Goal: Task Accomplishment & Management: Use online tool/utility

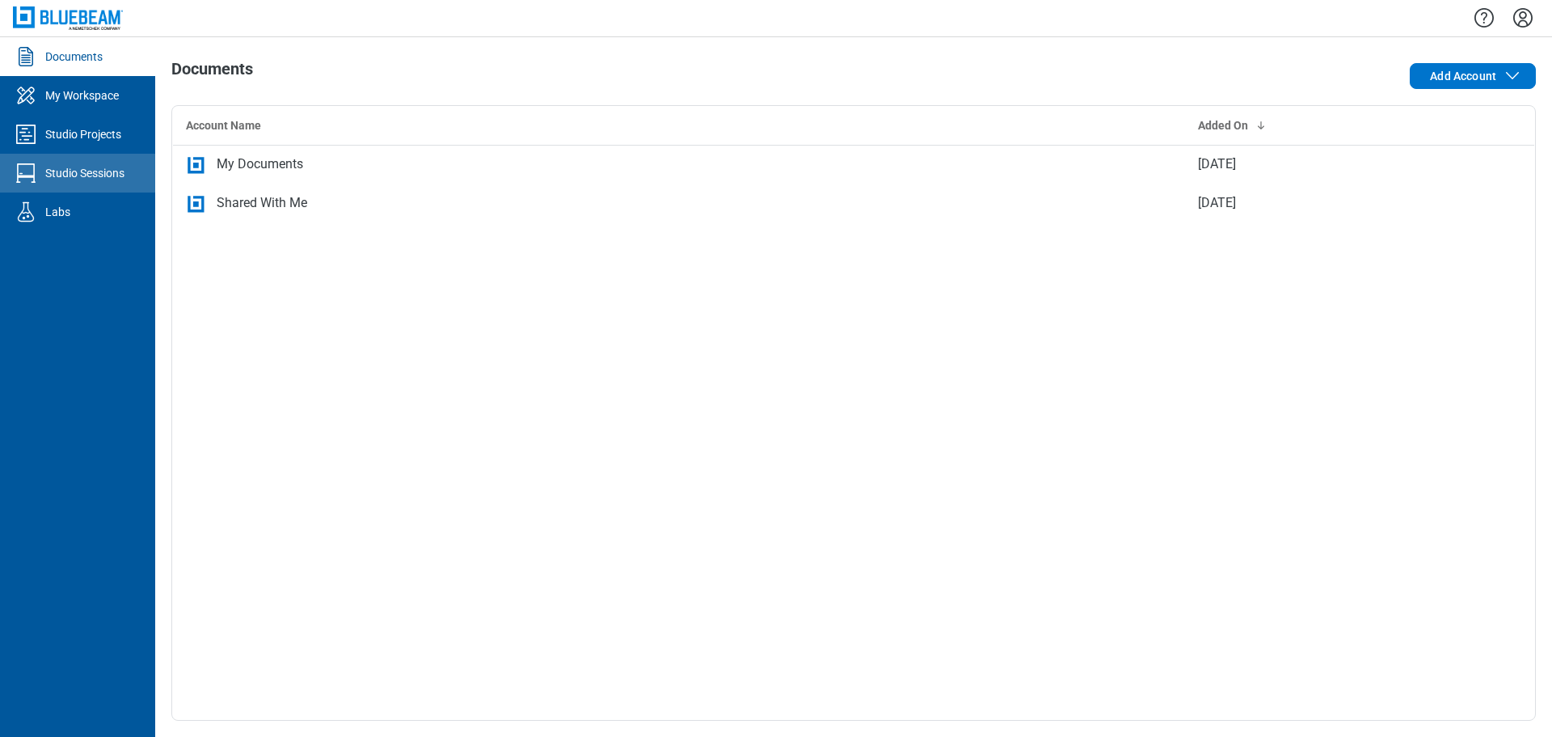
click at [123, 174] on div "Studio Sessions" at bounding box center [84, 173] width 79 height 16
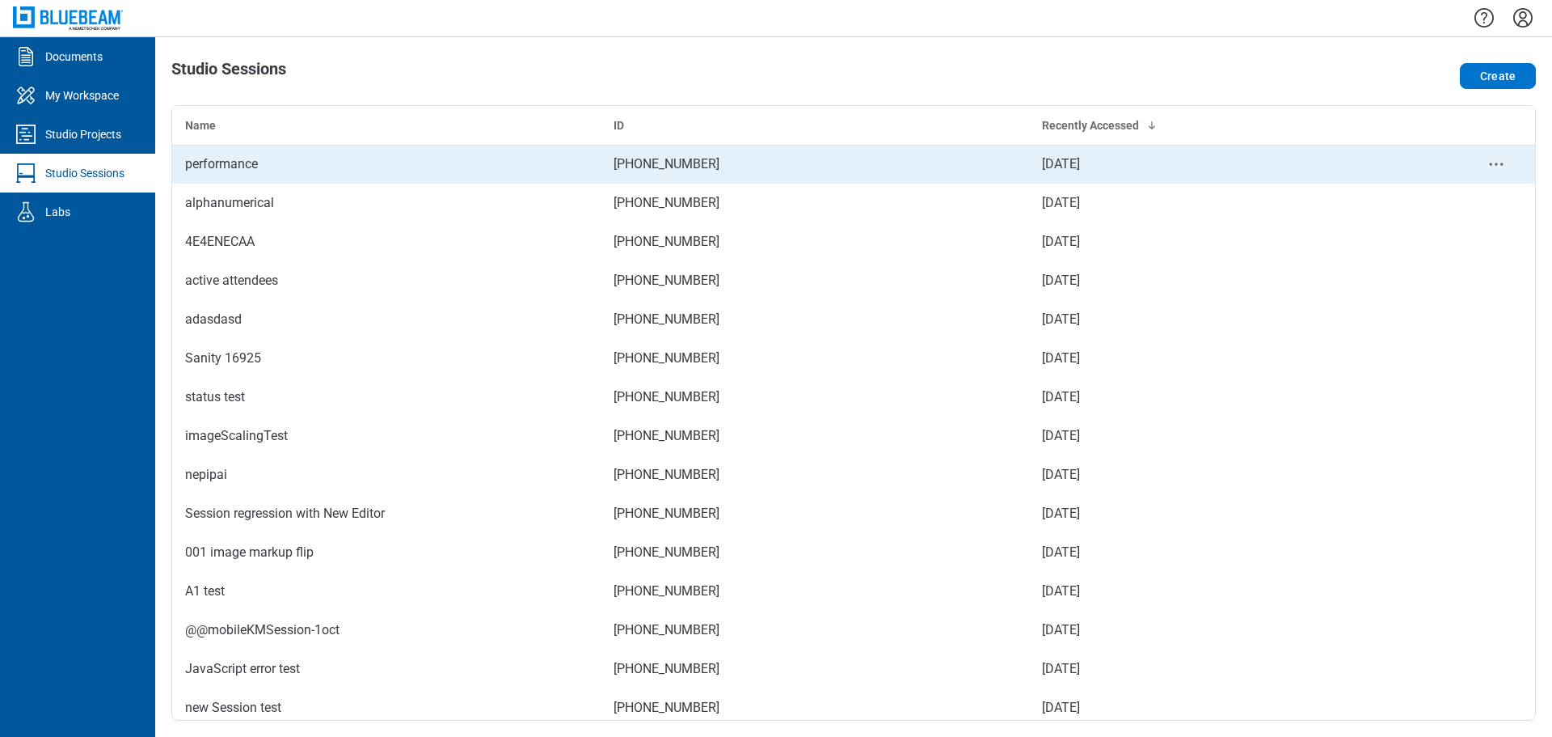
click at [272, 155] on div "performance" at bounding box center [386, 163] width 403 height 19
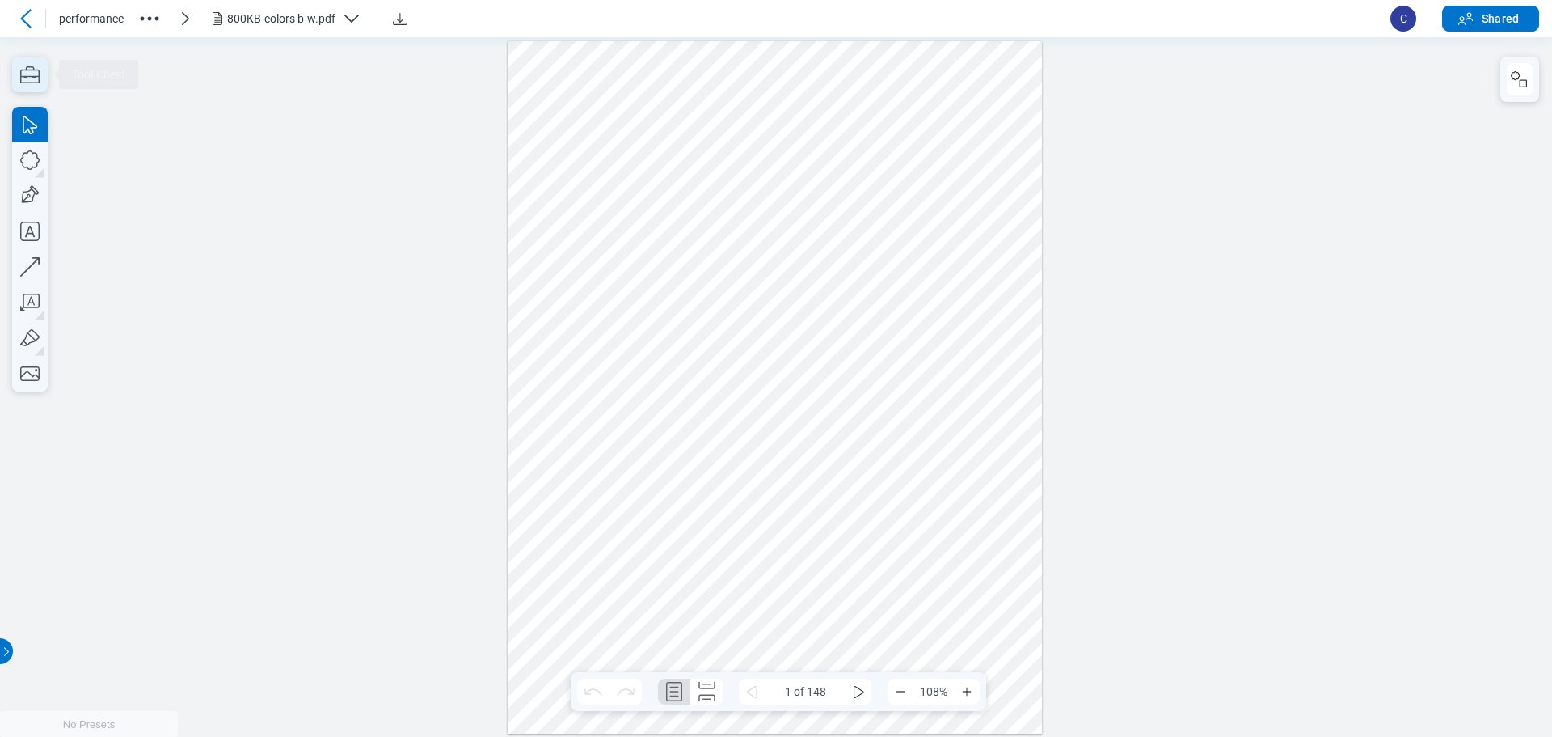
click at [40, 74] on icon "button" at bounding box center [30, 75] width 36 height 36
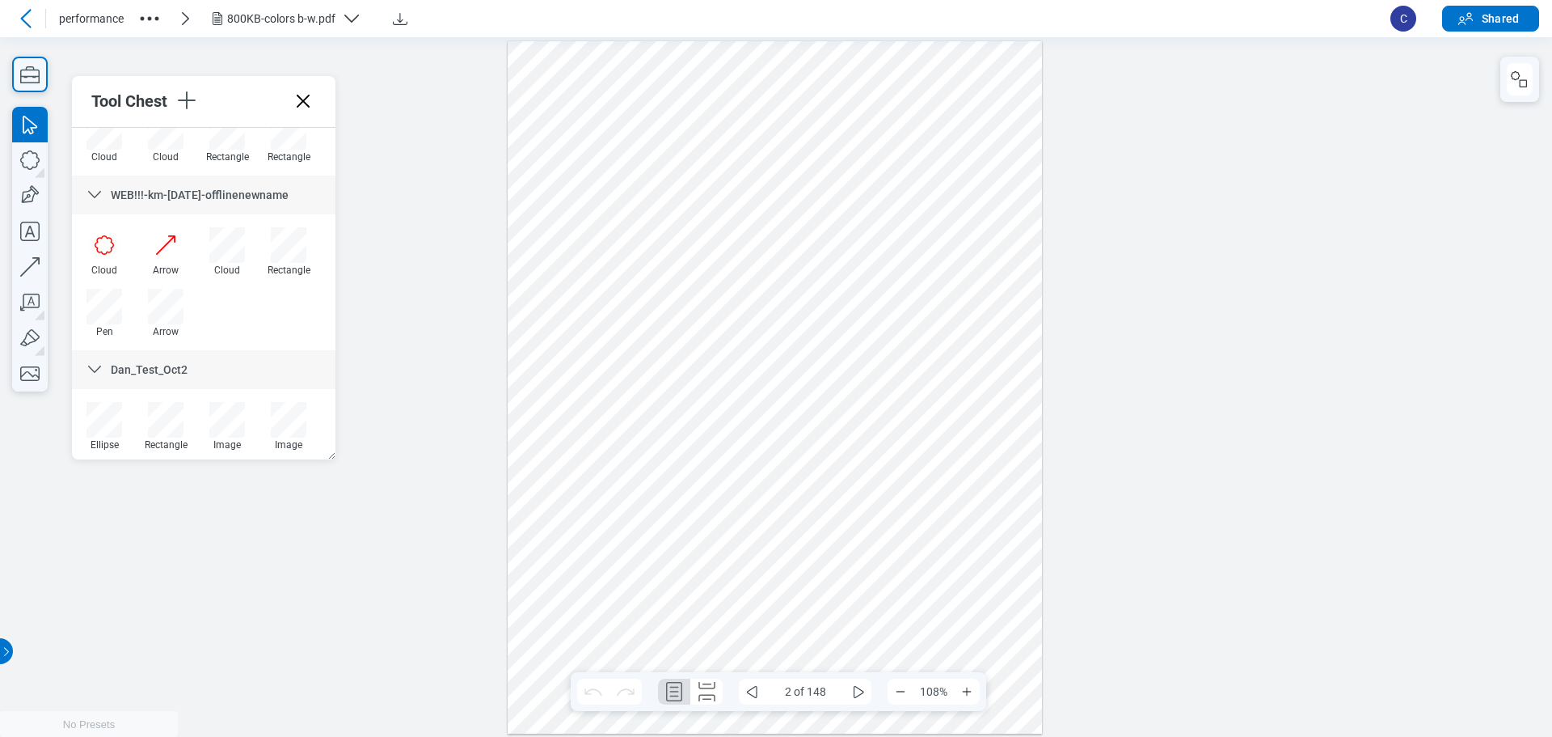
scroll to position [2049, 0]
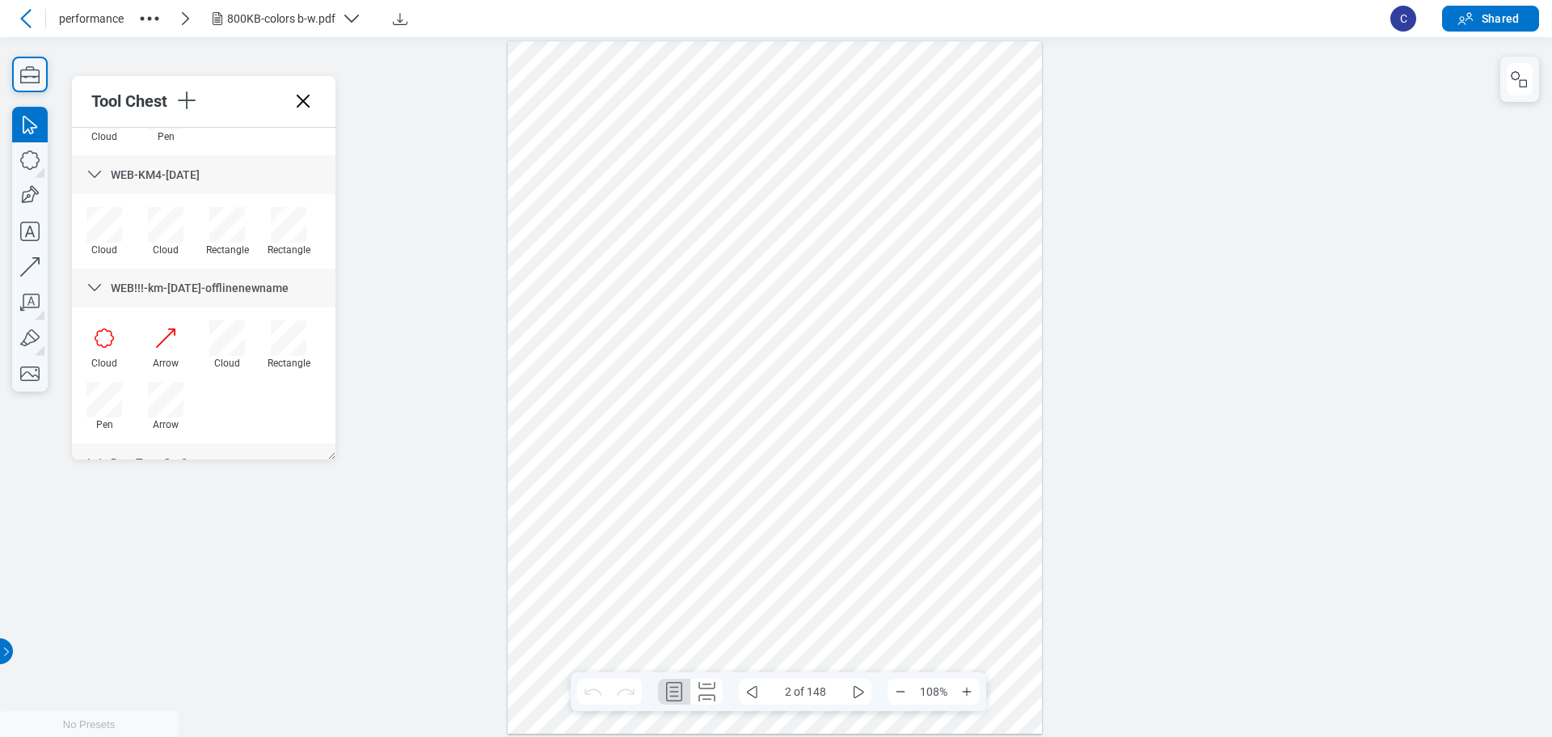
drag, startPoint x: 283, startPoint y: 281, endPoint x: 291, endPoint y: 280, distance: 8.2
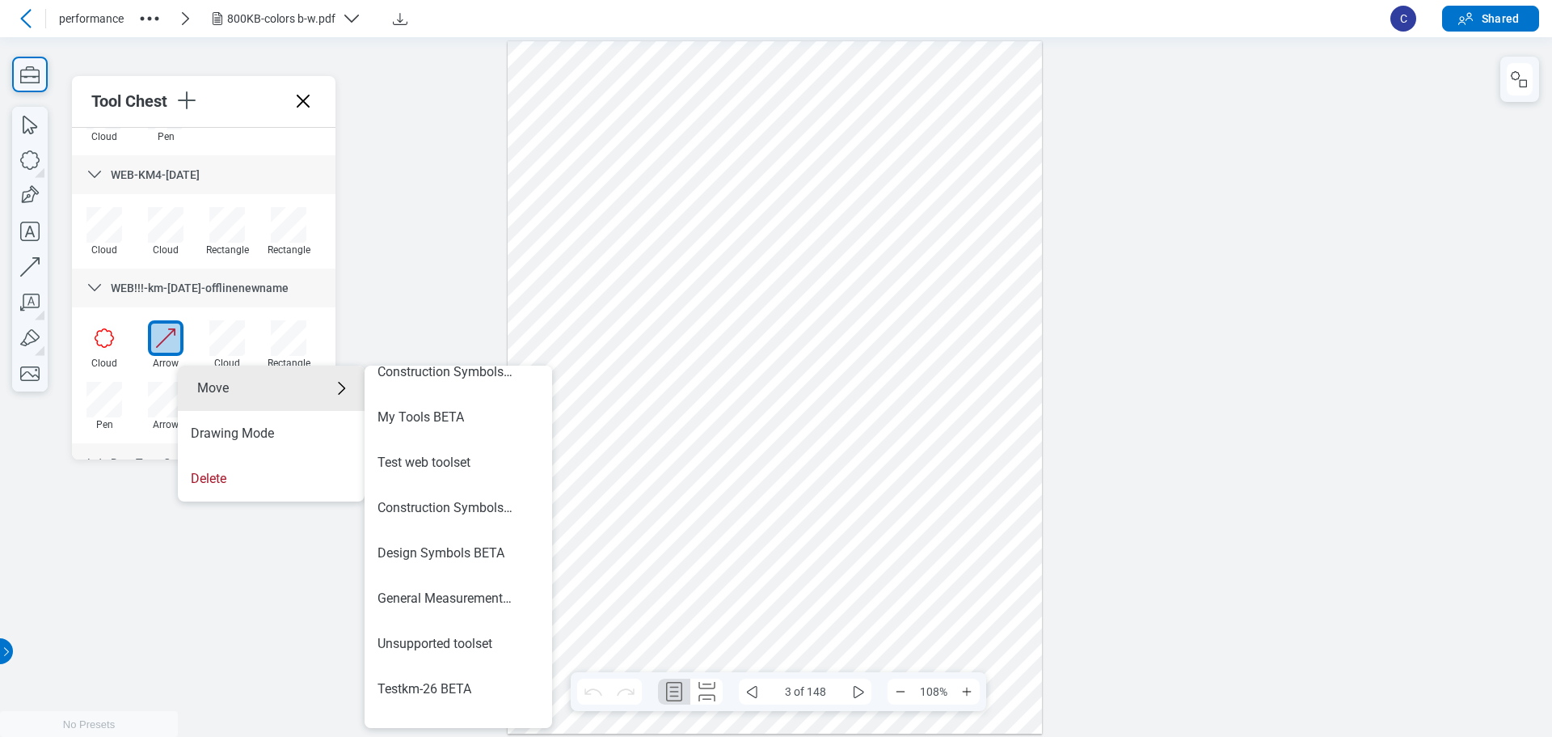
scroll to position [226, 0]
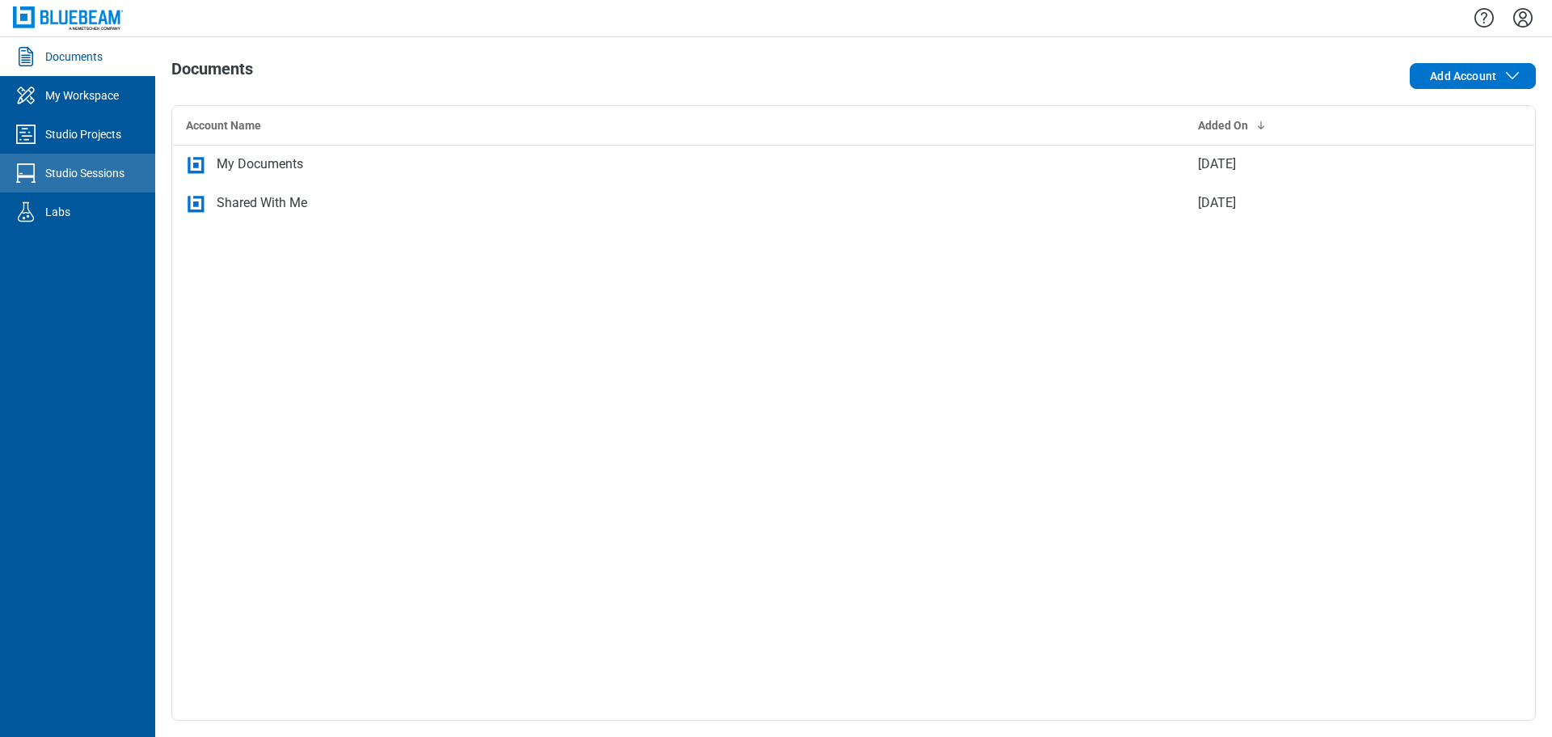
click at [99, 169] on div "Studio Sessions" at bounding box center [84, 173] width 79 height 16
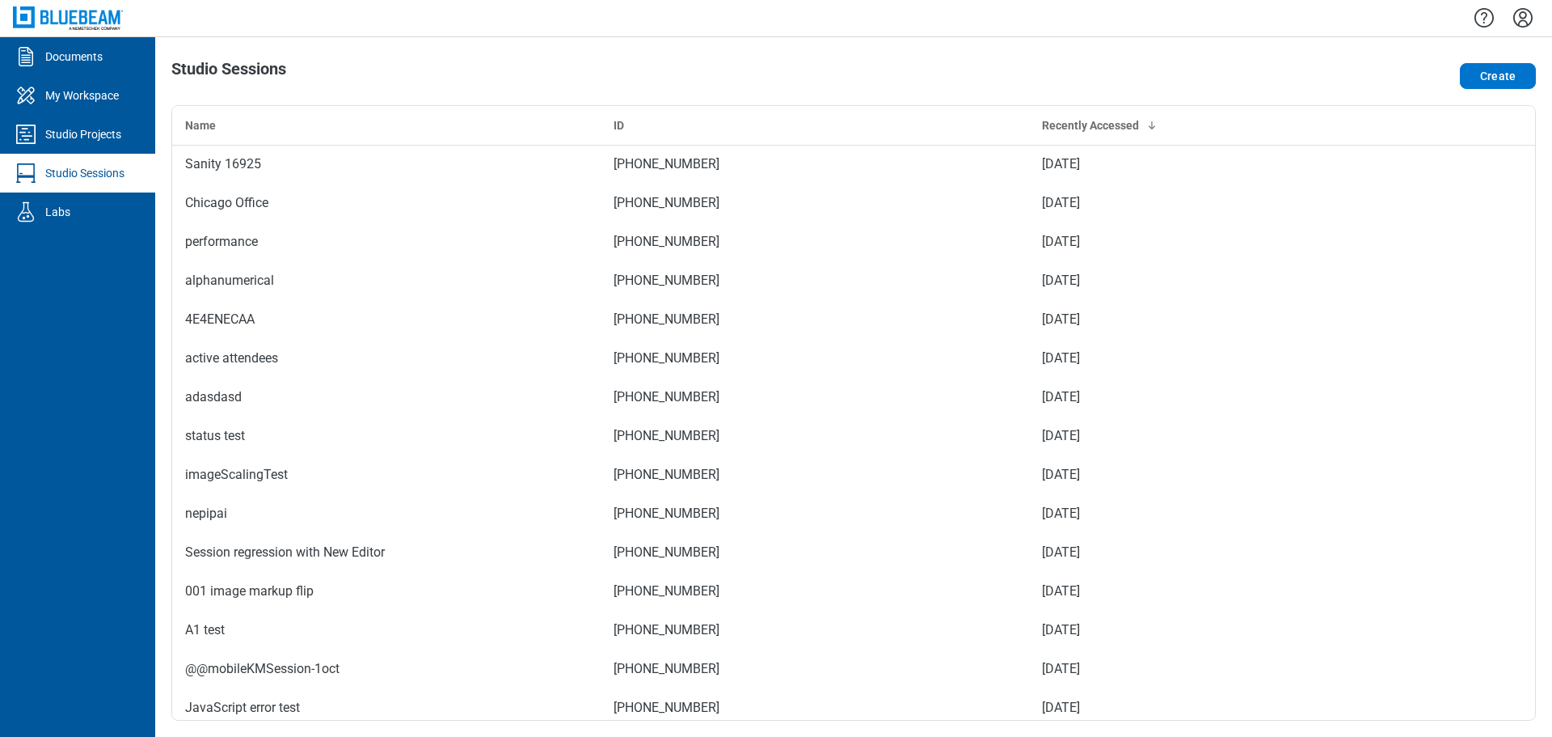
click at [1520, 14] on icon "Settings" at bounding box center [1522, 17] width 19 height 19
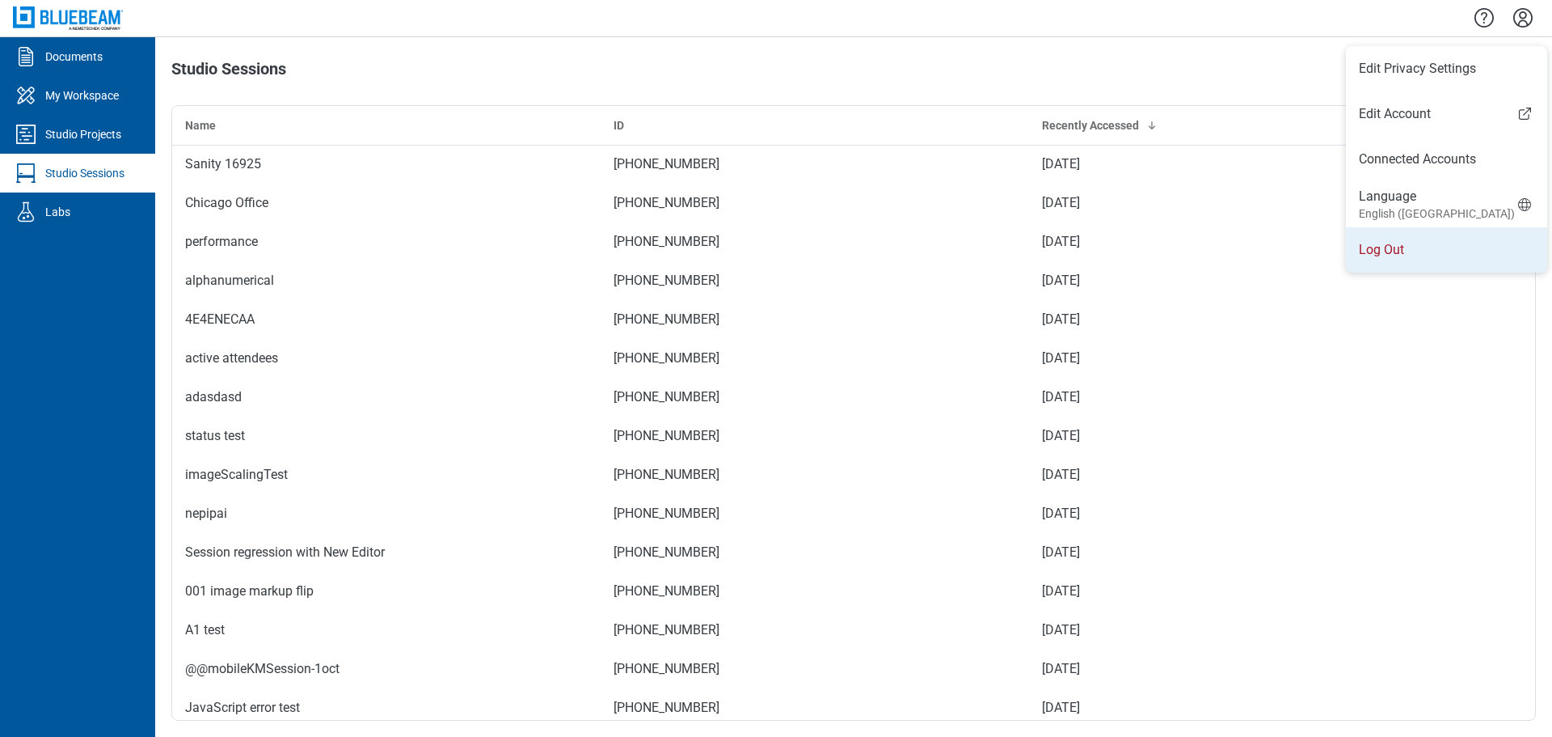
click at [1438, 237] on li "Log Out" at bounding box center [1446, 249] width 201 height 45
